Goal: Task Accomplishment & Management: Manage account settings

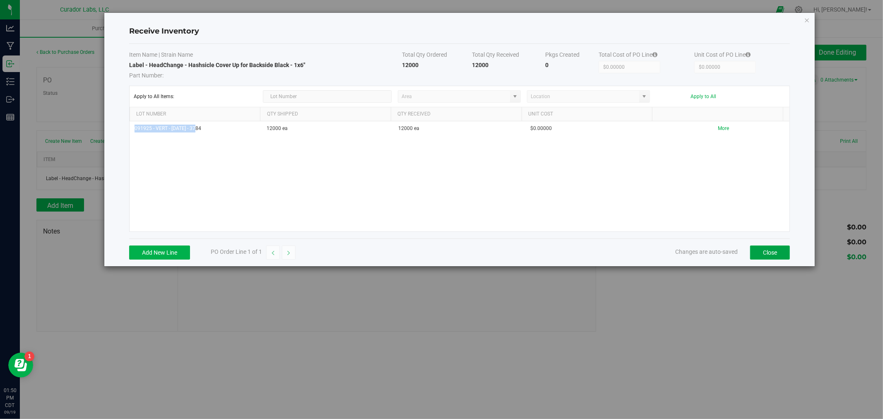
drag, startPoint x: 776, startPoint y: 252, endPoint x: 781, endPoint y: 249, distance: 6.1
click at [776, 252] on button "Close" at bounding box center [770, 253] width 40 height 14
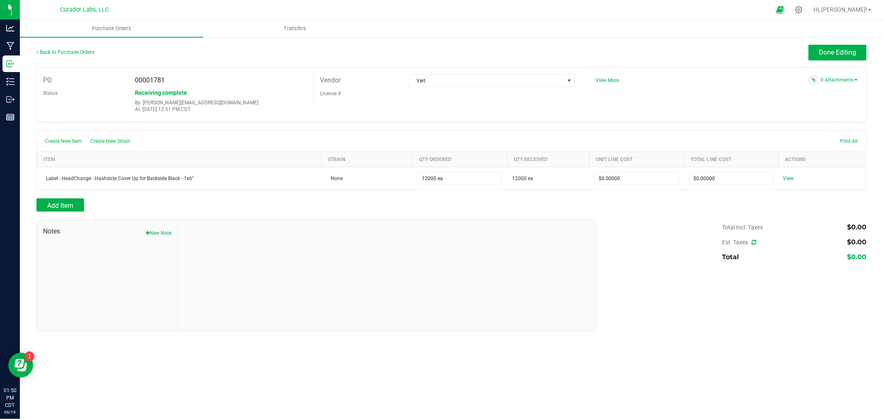
click at [847, 43] on div "Back to Purchase Orders Done Editing PO 00001781 Status Receiving complete By: …" at bounding box center [451, 188] width 863 height 304
click at [841, 56] on span "Done Editing" at bounding box center [837, 52] width 37 height 8
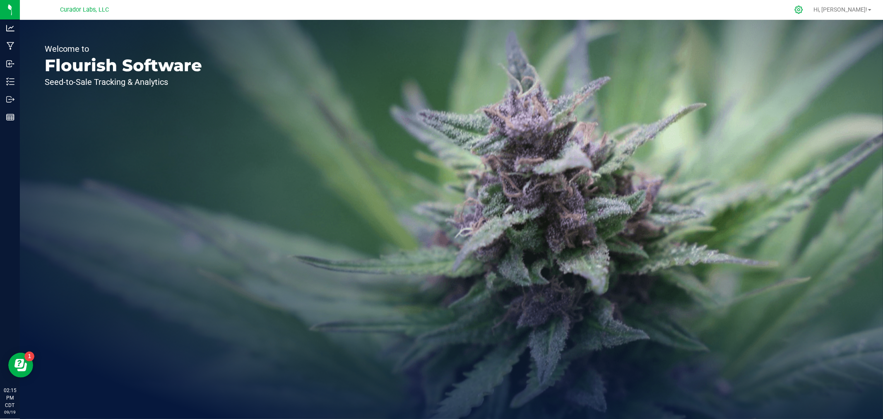
click at [803, 9] on icon at bounding box center [799, 9] width 9 height 9
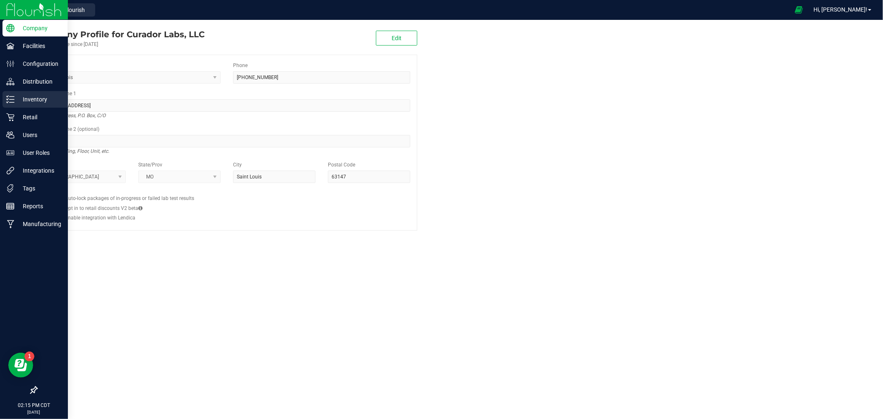
click at [47, 100] on p "Inventory" at bounding box center [39, 99] width 50 height 10
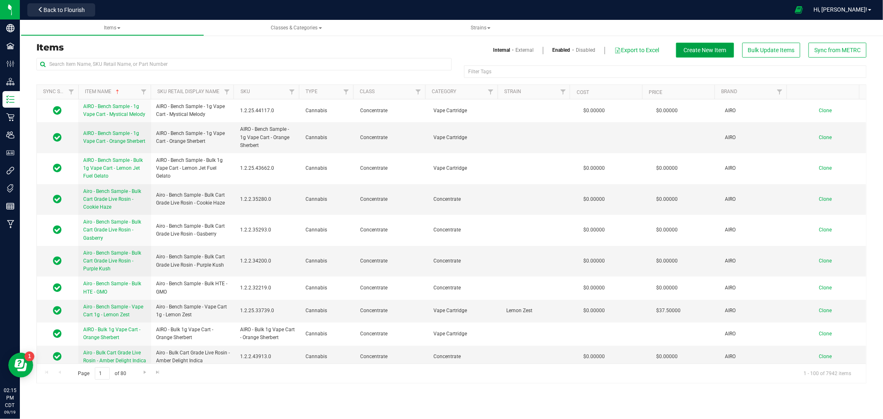
click at [719, 51] on span "Create New Item" at bounding box center [705, 50] width 43 height 7
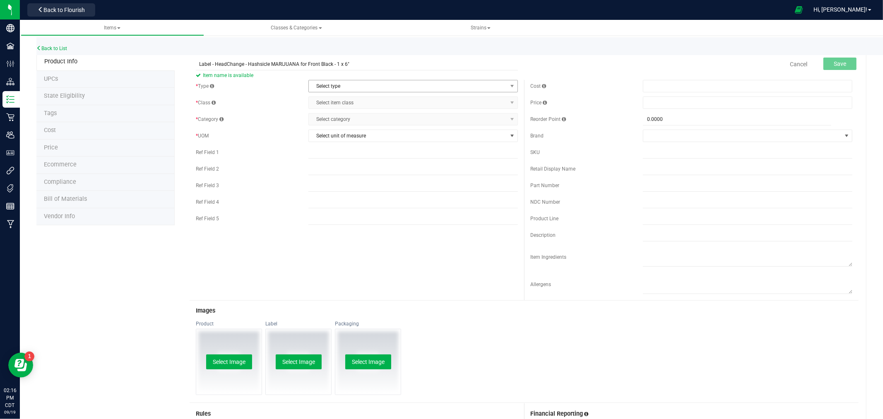
type input "Label - HeadChange - Hashsicle MARIJUANA for Front Black - 1 x 6""
click at [363, 87] on span "Select type" at bounding box center [408, 86] width 198 height 12
click at [344, 138] on li "Supplies" at bounding box center [410, 137] width 207 height 12
click at [348, 104] on span "Select item class" at bounding box center [408, 103] width 198 height 12
click at [342, 115] on li "General" at bounding box center [410, 117] width 207 height 12
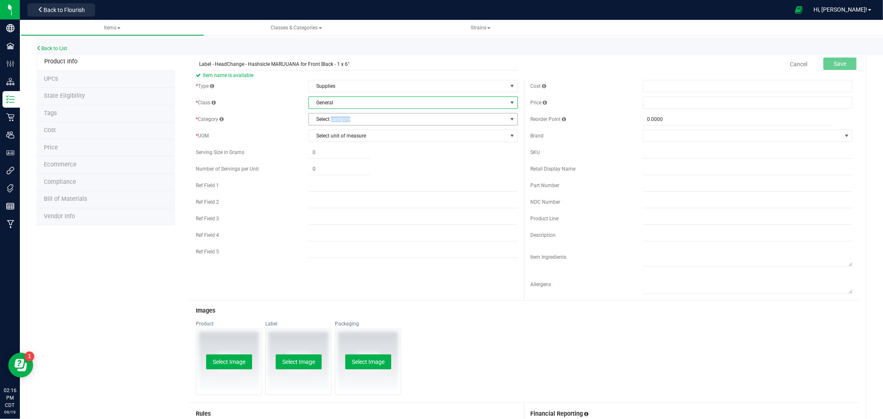
click at [342, 115] on span "Select category" at bounding box center [408, 119] width 198 height 12
click at [345, 179] on li "Packaging" at bounding box center [410, 183] width 207 height 12
click at [358, 138] on span "Select unit of measure" at bounding box center [408, 136] width 198 height 12
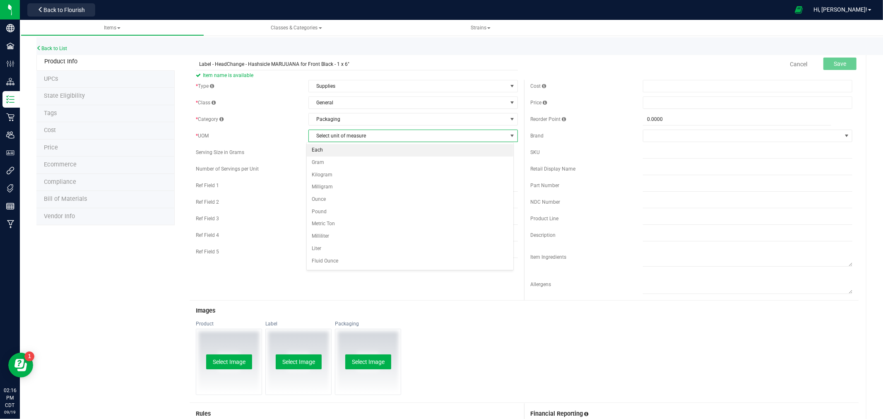
click at [352, 151] on li "Each" at bounding box center [410, 150] width 207 height 12
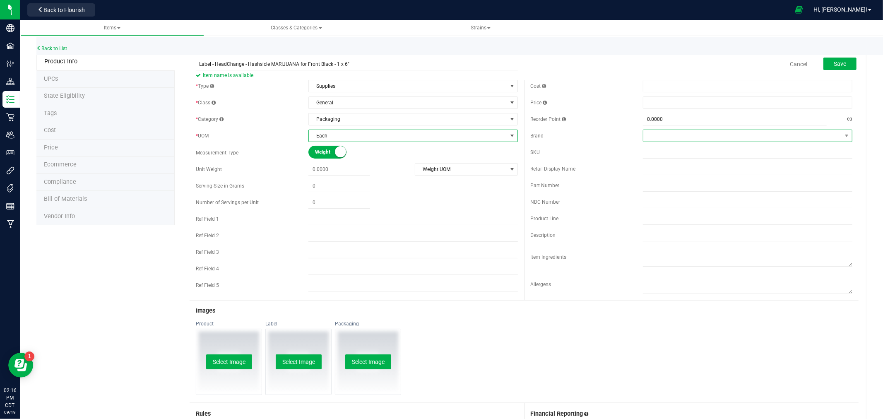
click at [657, 135] on span at bounding box center [742, 136] width 198 height 12
click at [673, 232] on li "Head Change" at bounding box center [741, 228] width 207 height 14
click at [834, 67] on span "Save" at bounding box center [840, 63] width 12 height 7
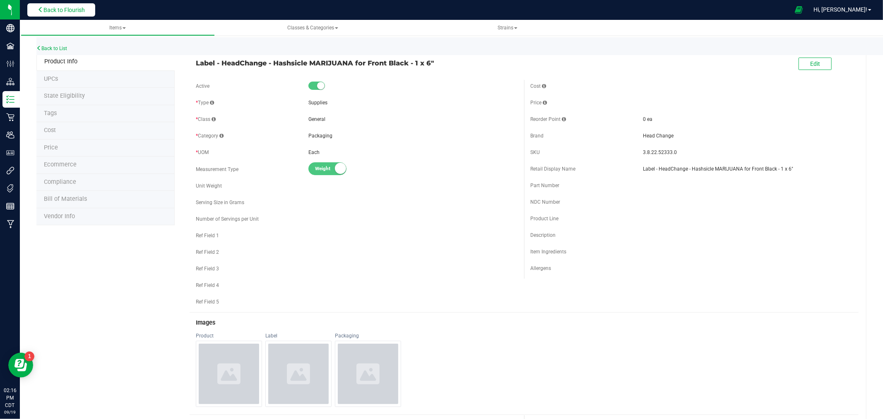
click at [74, 7] on span "Back to Flourish" at bounding box center [63, 10] width 41 height 7
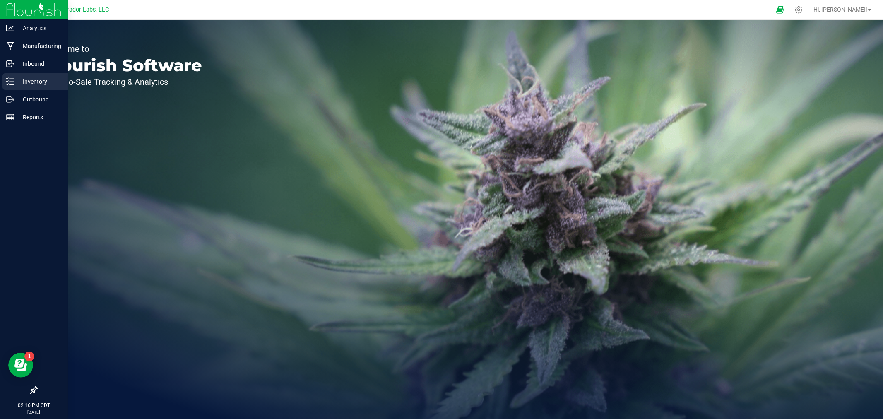
click at [25, 79] on p "Inventory" at bounding box center [39, 82] width 50 height 10
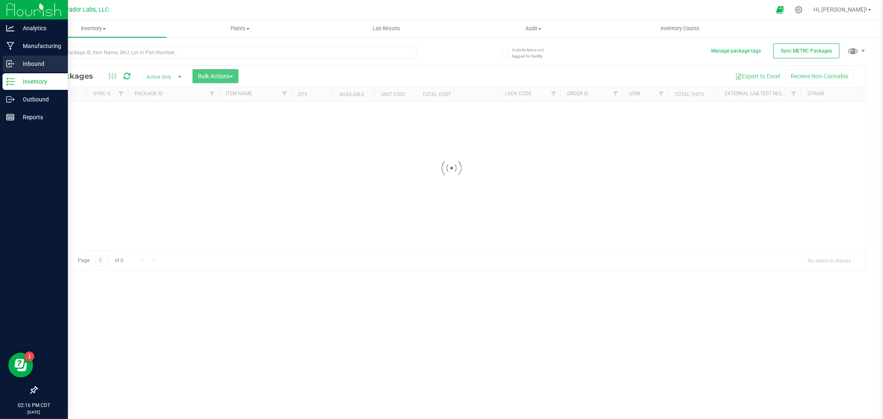
click at [40, 61] on p "Inbound" at bounding box center [39, 64] width 50 height 10
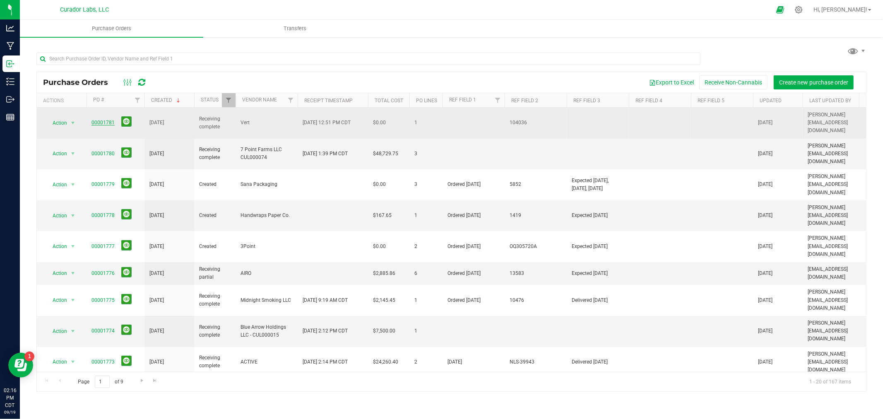
click at [96, 120] on link "00001781" at bounding box center [103, 123] width 23 height 6
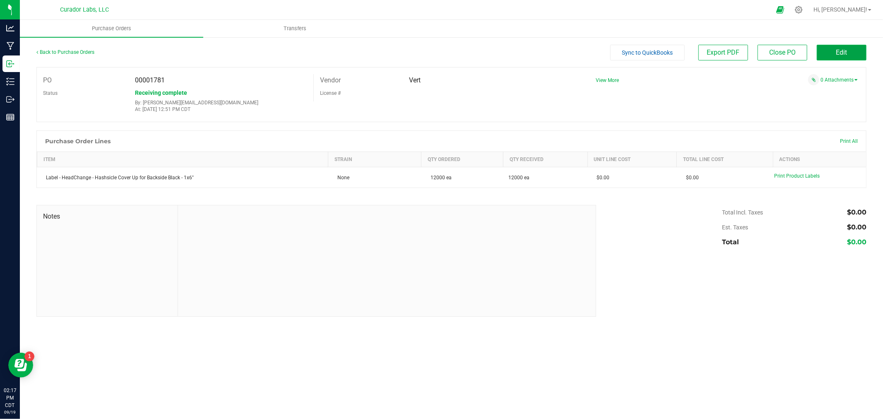
click at [822, 54] on button "Edit" at bounding box center [842, 53] width 50 height 16
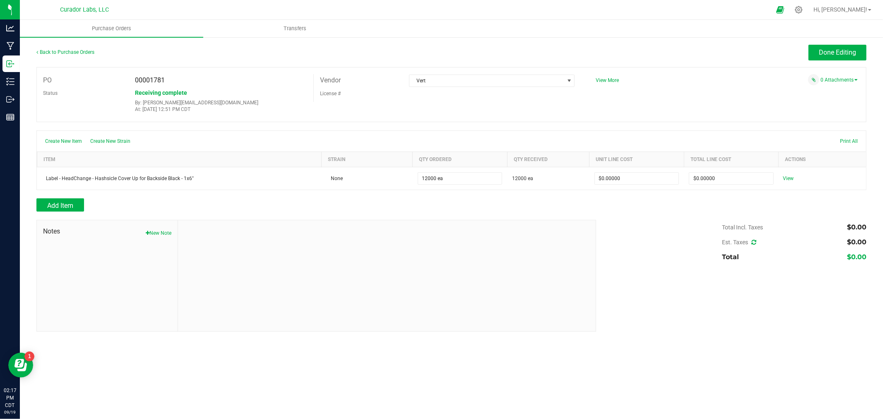
click at [85, 204] on div "Add Item" at bounding box center [313, 204] width 554 height 13
click at [74, 206] on button "Add Item" at bounding box center [60, 204] width 48 height 13
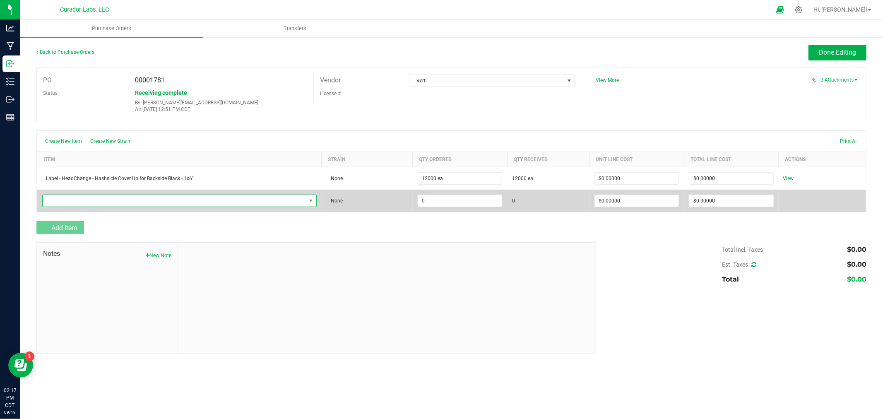
click at [77, 206] on span "NO DATA FOUND" at bounding box center [174, 201] width 263 height 12
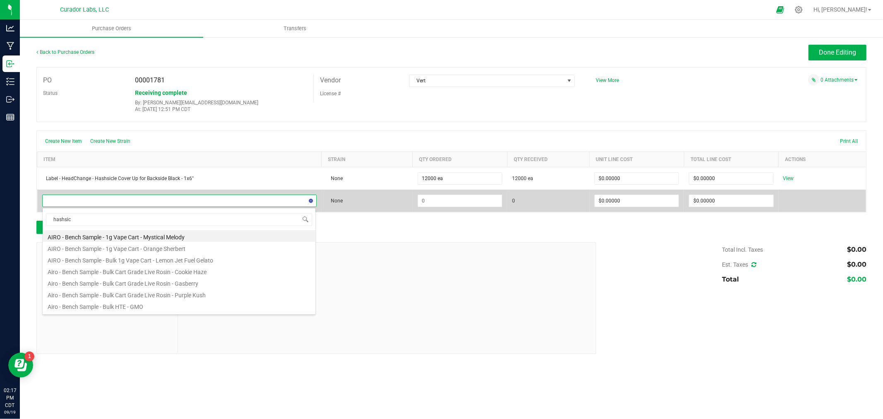
type input "hashsicl"
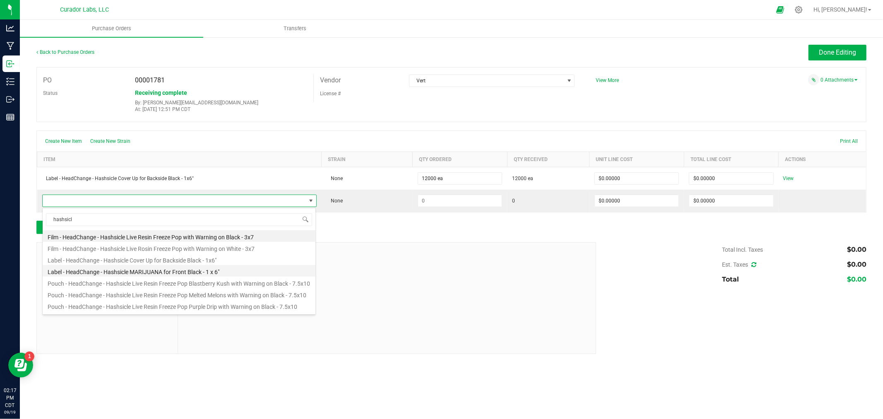
click at [120, 273] on li "Label - HeadChange - Hashsicle MARIJUANA for Front Black - 1 x 6"" at bounding box center [179, 271] width 273 height 12
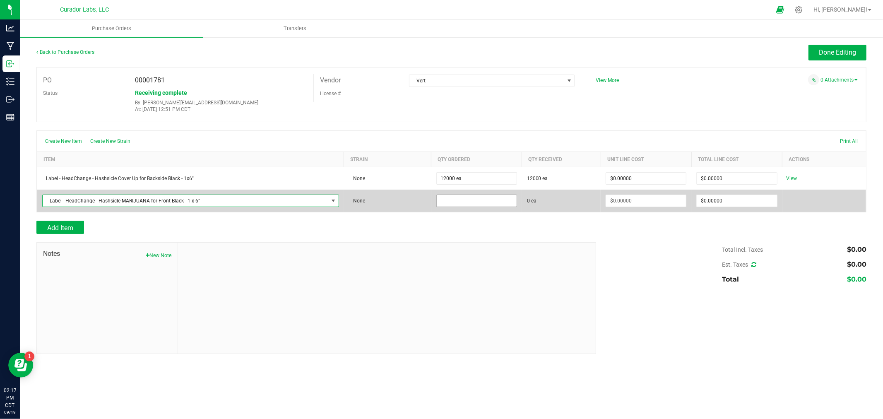
click at [468, 202] on input at bounding box center [477, 201] width 80 height 12
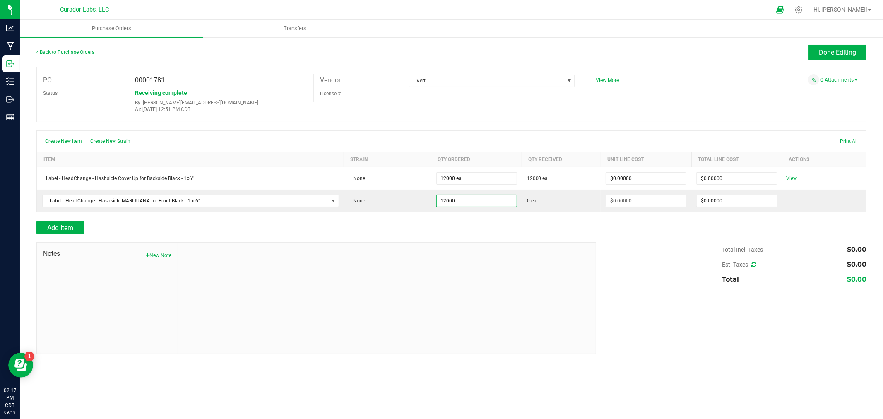
type input "12000 ea"
click at [531, 232] on div "Add Item" at bounding box center [313, 227] width 554 height 13
type input "$0.00000"
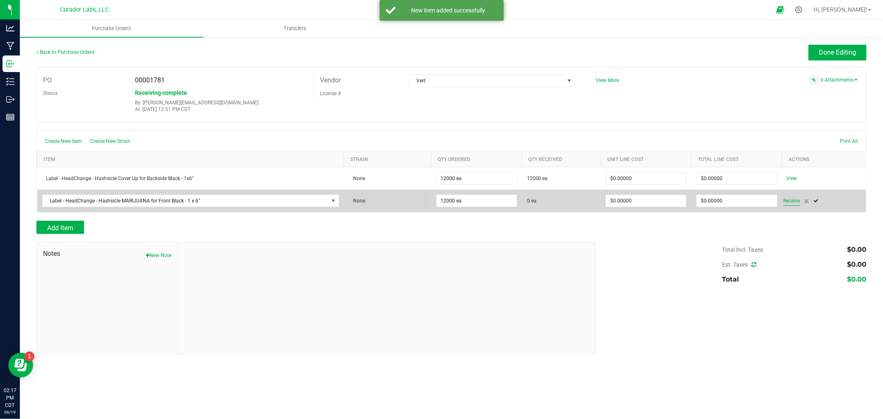
click at [795, 202] on span "Receive" at bounding box center [792, 201] width 17 height 10
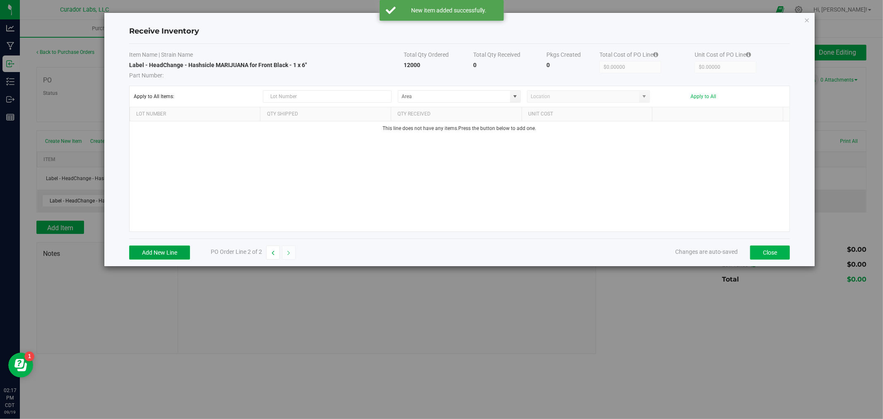
click at [151, 253] on button "Add New Line" at bounding box center [159, 253] width 61 height 14
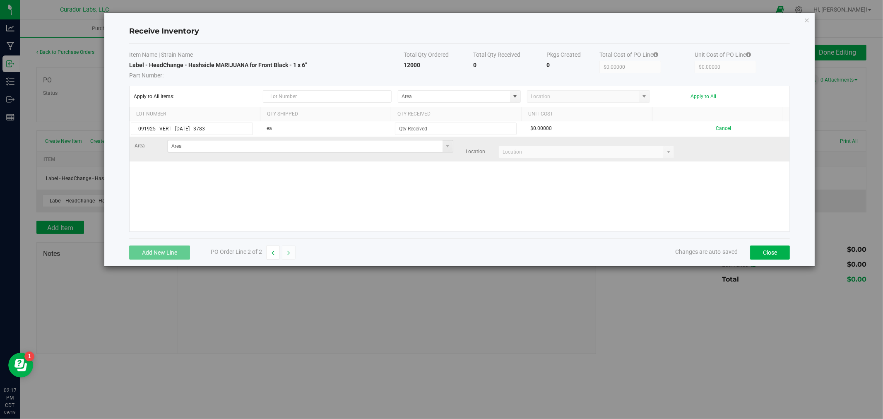
type input "091925 - VERT - [DATE] - 3783"
click at [199, 151] on input at bounding box center [305, 146] width 275 height 12
click at [449, 149] on span at bounding box center [448, 146] width 10 height 12
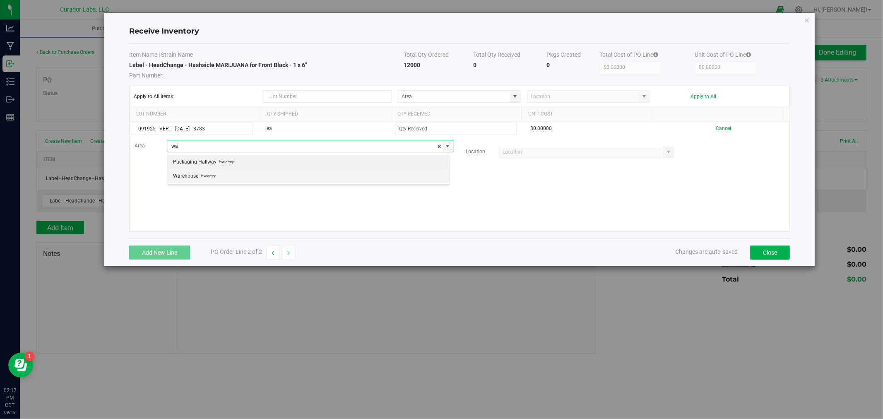
click at [257, 179] on li "Warehouse Inventory" at bounding box center [309, 176] width 282 height 14
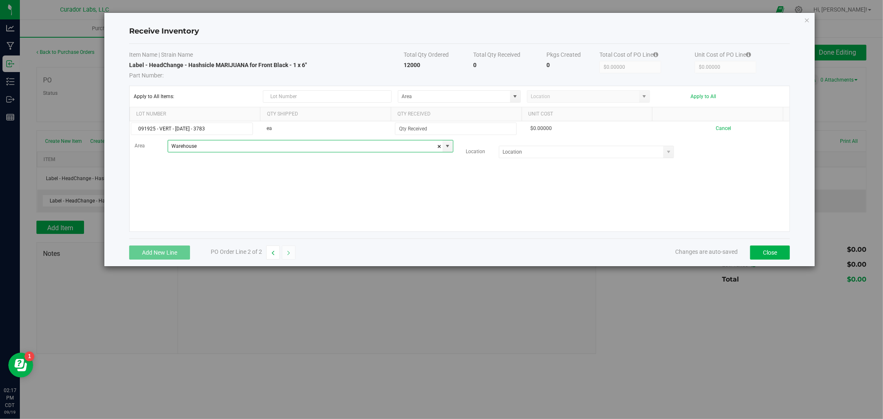
type input "Warehouse"
click at [569, 198] on div "091925 - VERT - [DATE] - 3783 ea $0.00000 Cancel Area Warehouse Location" at bounding box center [460, 176] width 660 height 110
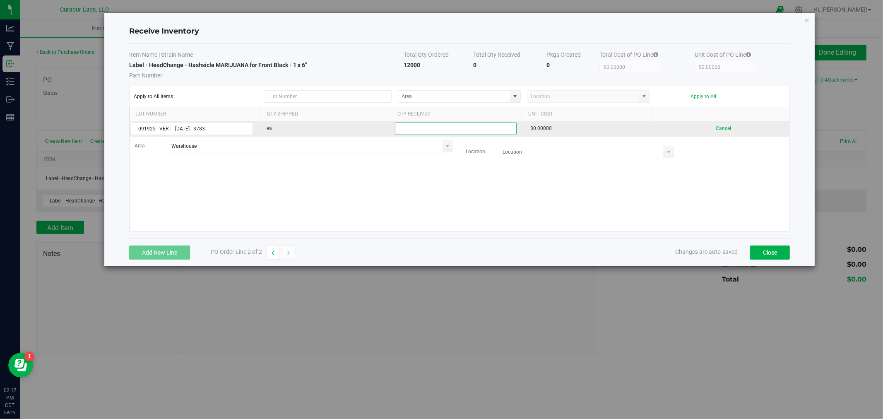
click at [461, 127] on input at bounding box center [455, 129] width 121 height 12
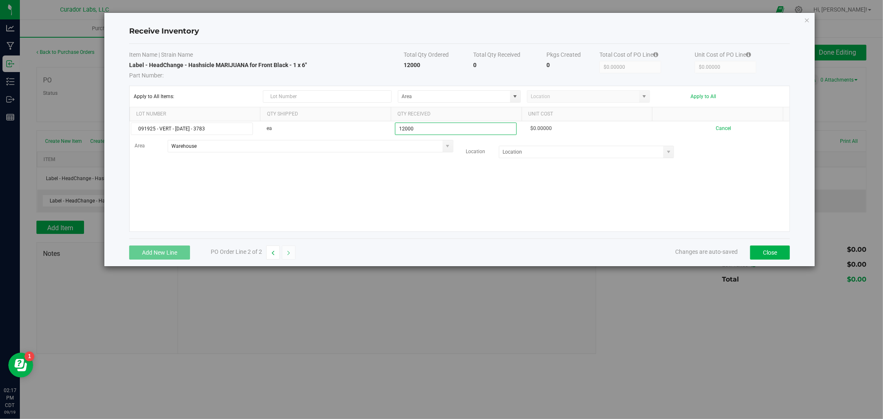
type input "12000 ea"
click at [445, 196] on kendo-grid-list "091925 - VERT - [DATE] - 3783 ea 12000 ea $0.00000 Cancel Area Warehouse Locati…" at bounding box center [460, 176] width 660 height 110
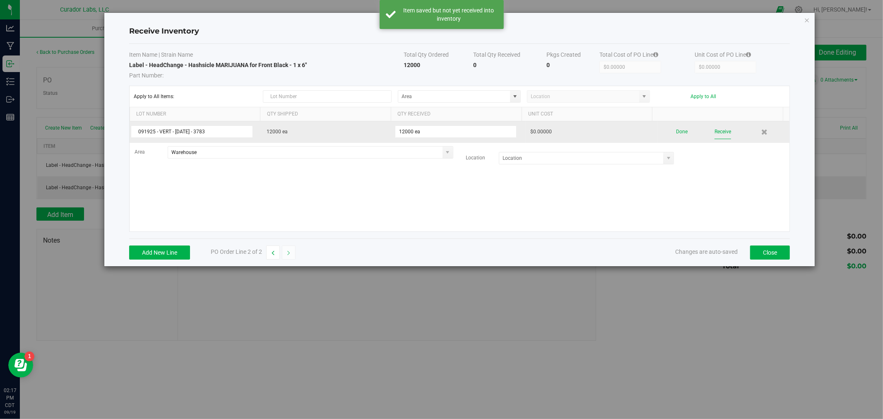
click at [715, 130] on button "Receive" at bounding box center [723, 132] width 17 height 14
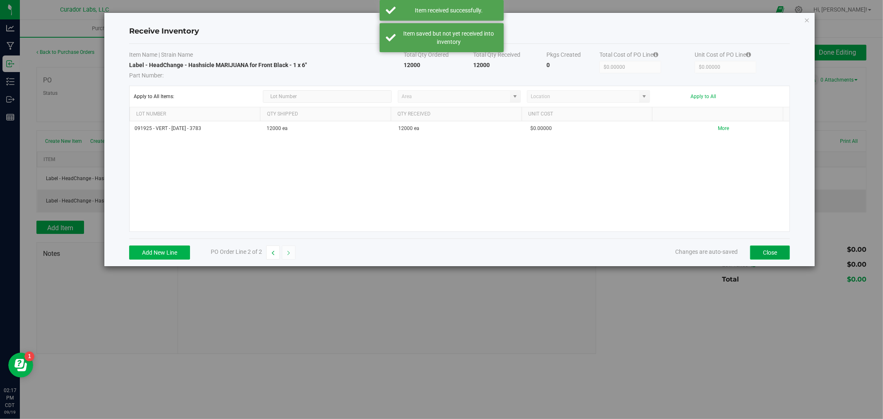
click at [776, 248] on button "Close" at bounding box center [770, 253] width 40 height 14
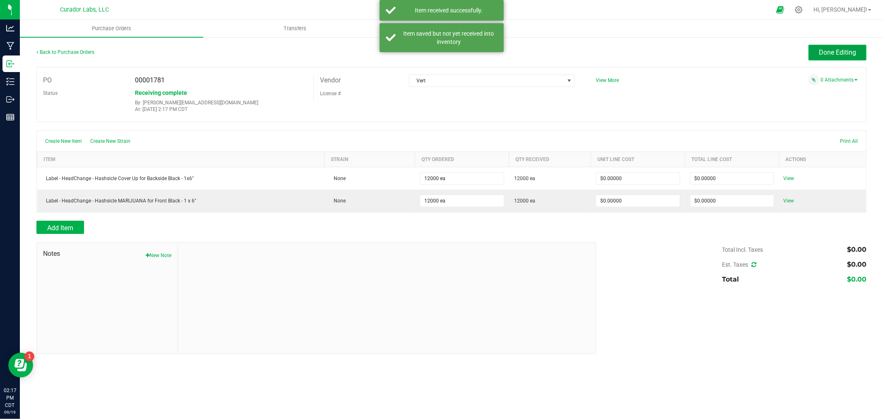
click at [832, 52] on span "Done Editing" at bounding box center [837, 52] width 37 height 8
